Goal: Information Seeking & Learning: Learn about a topic

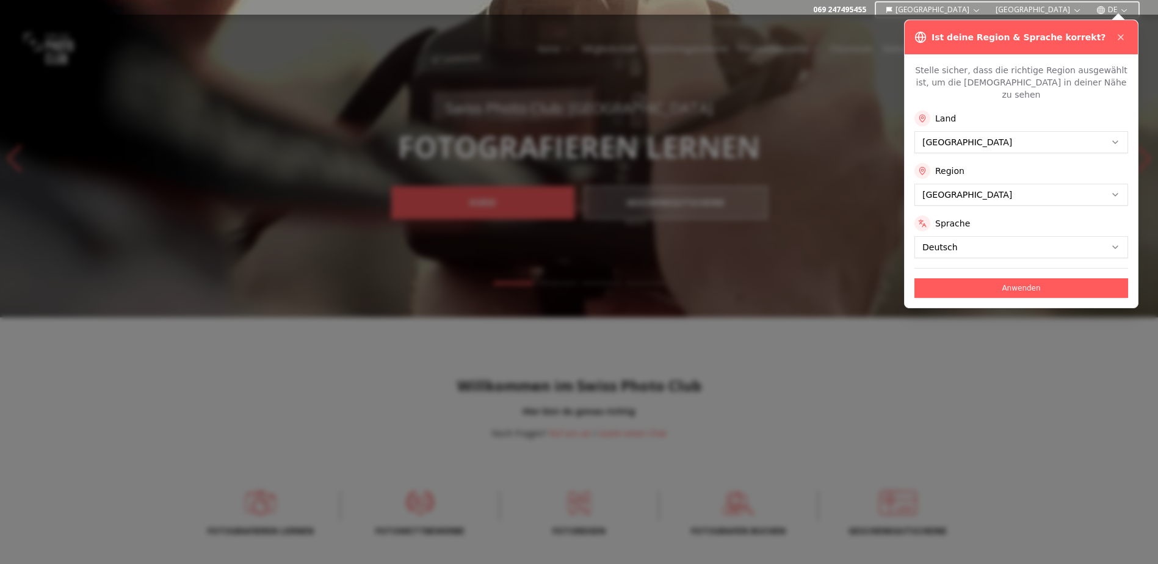
click at [970, 292] on div "Stelle sicher, dass die richtige Region ausgewählt ist, um die Kurse in deiner …" at bounding box center [1020, 180] width 233 height 253
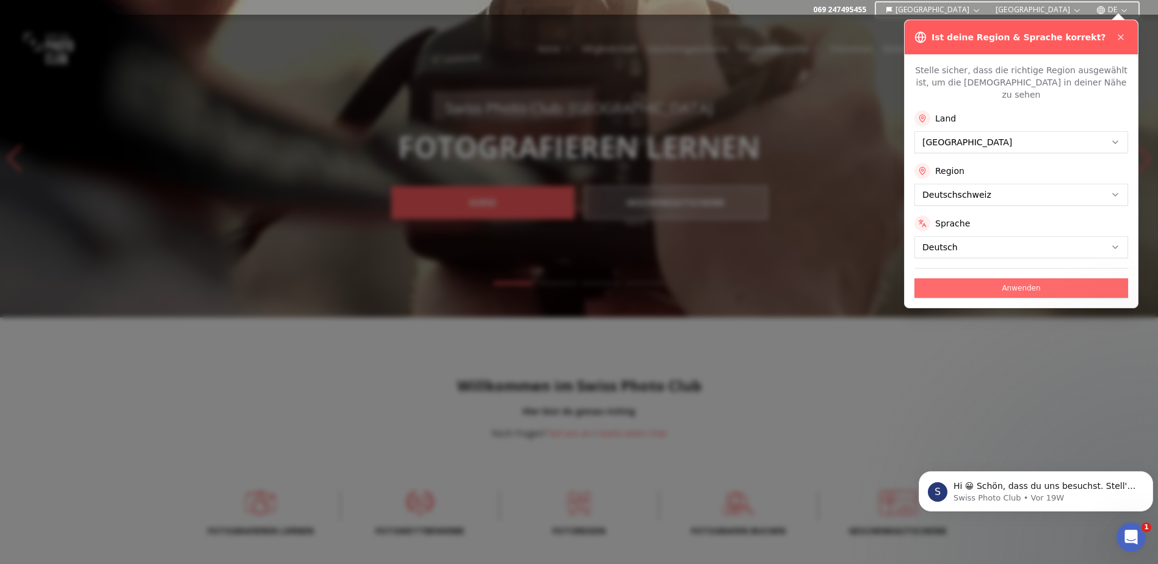
click at [1012, 278] on button "Anwenden" at bounding box center [1021, 288] width 214 height 20
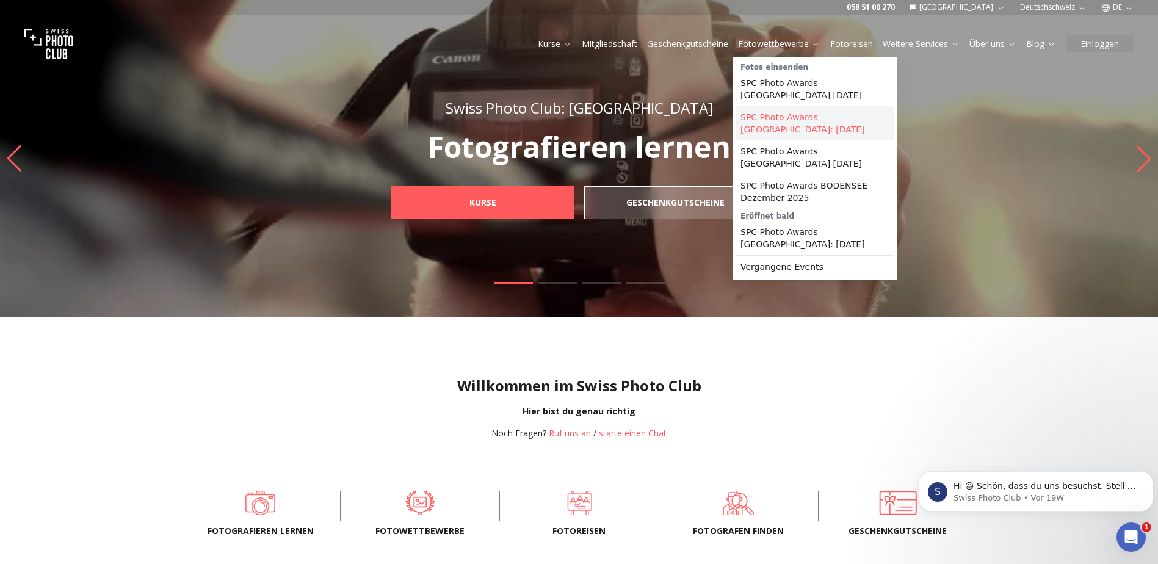
click at [770, 106] on link "SPC Photo Awards [GEOGRAPHIC_DATA]: [DATE]" at bounding box center [814, 123] width 159 height 34
